Goal: Transaction & Acquisition: Purchase product/service

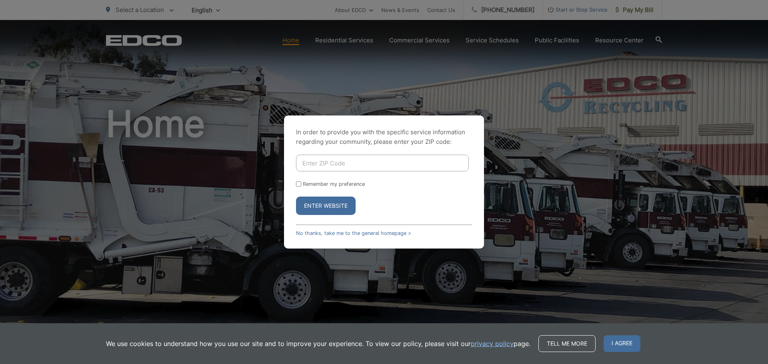
click at [312, 185] on label "Remember my preference" at bounding box center [334, 184] width 62 height 6
click at [301, 185] on input "Remember my preference" at bounding box center [298, 184] width 5 height 5
checkbox input "true"
click at [339, 164] on input "Enter ZIP Code" at bounding box center [382, 163] width 173 height 17
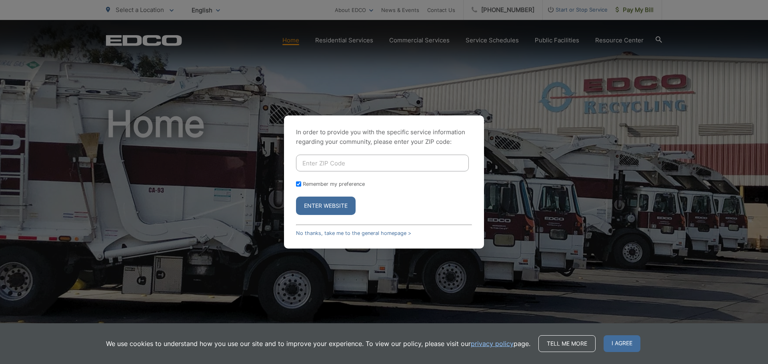
type input "92083"
click at [330, 211] on button "Enter Website" at bounding box center [326, 206] width 60 height 18
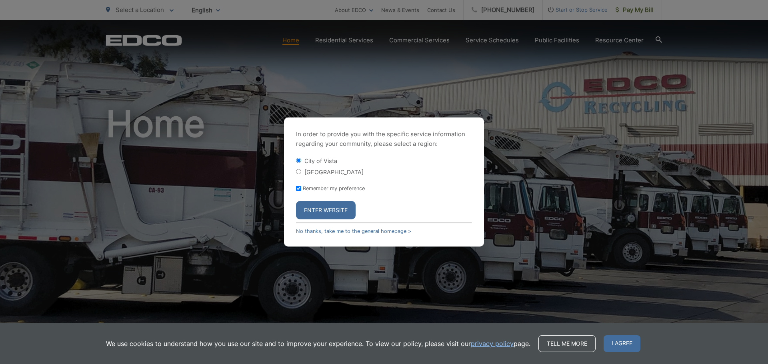
click at [321, 206] on button "Enter Website" at bounding box center [326, 210] width 60 height 18
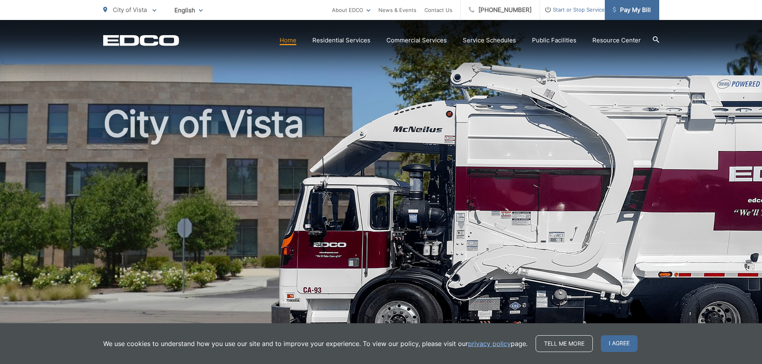
click at [623, 9] on span "Pay My Bill" at bounding box center [632, 10] width 38 height 10
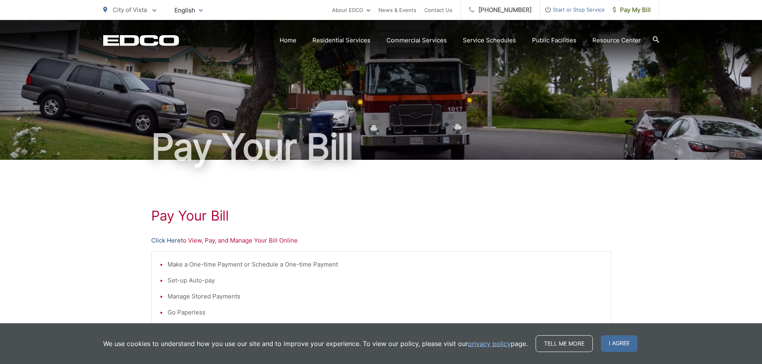
click at [169, 241] on link "Click Here" at bounding box center [166, 241] width 30 height 10
